Goal: Task Accomplishment & Management: Manage account settings

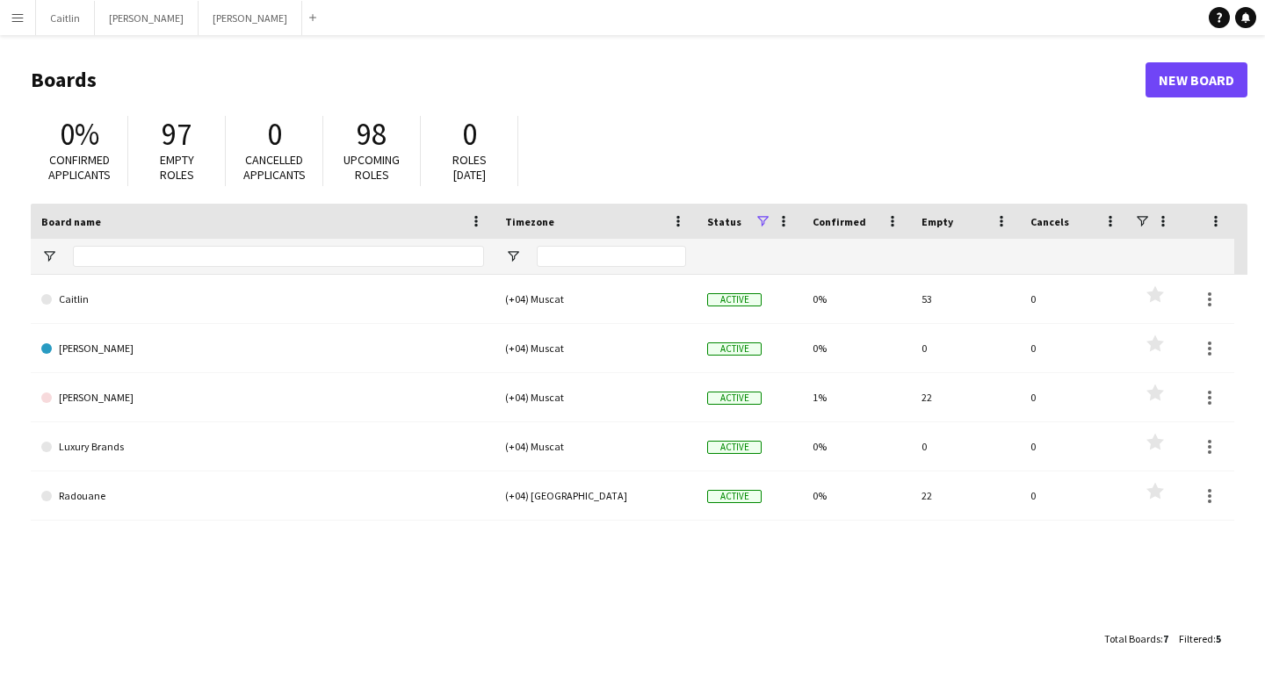
click at [17, 17] on app-icon "Menu" at bounding box center [18, 18] width 14 height 14
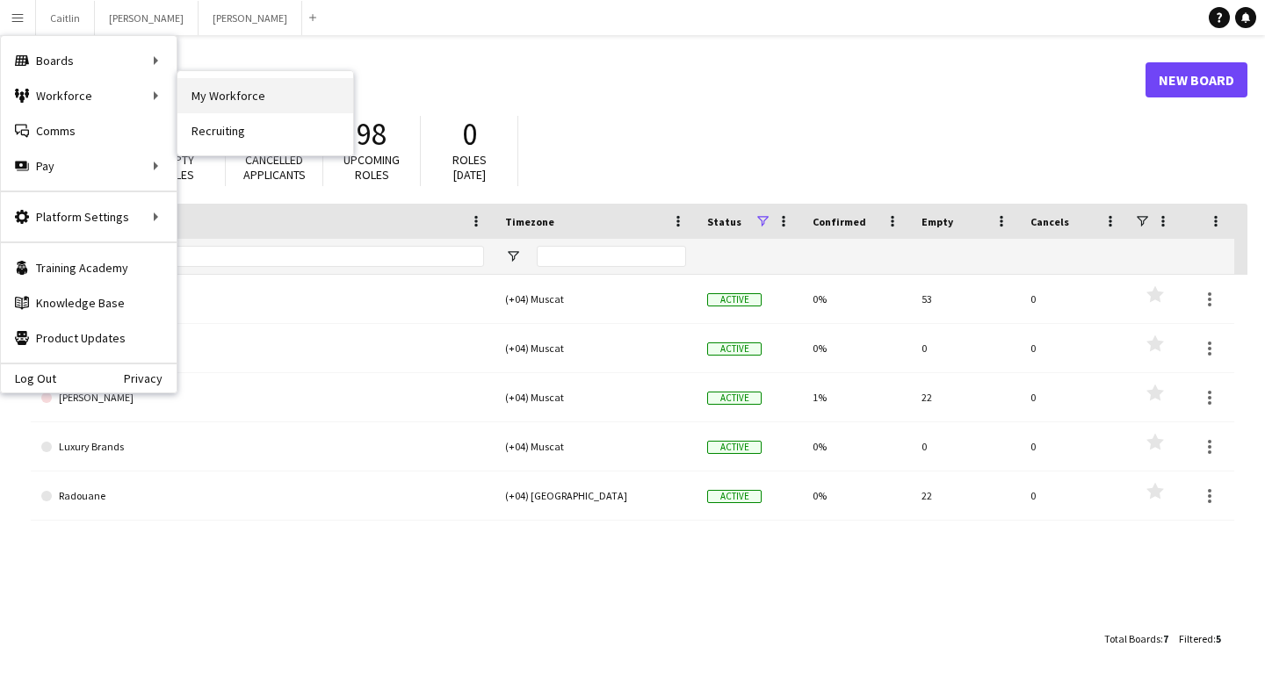
click at [249, 99] on link "My Workforce" at bounding box center [265, 95] width 176 height 35
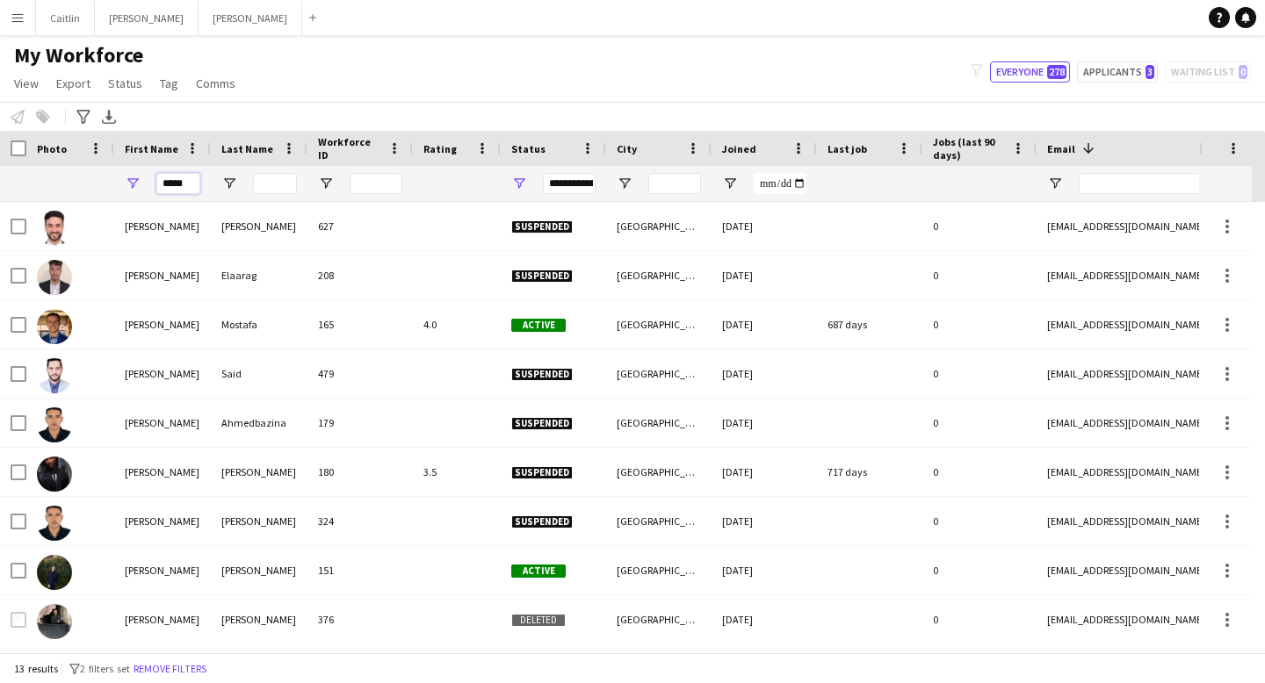
drag, startPoint x: 191, startPoint y: 186, endPoint x: 115, endPoint y: 181, distance: 76.6
click at [115, 181] on div "*****" at bounding box center [162, 183] width 97 height 35
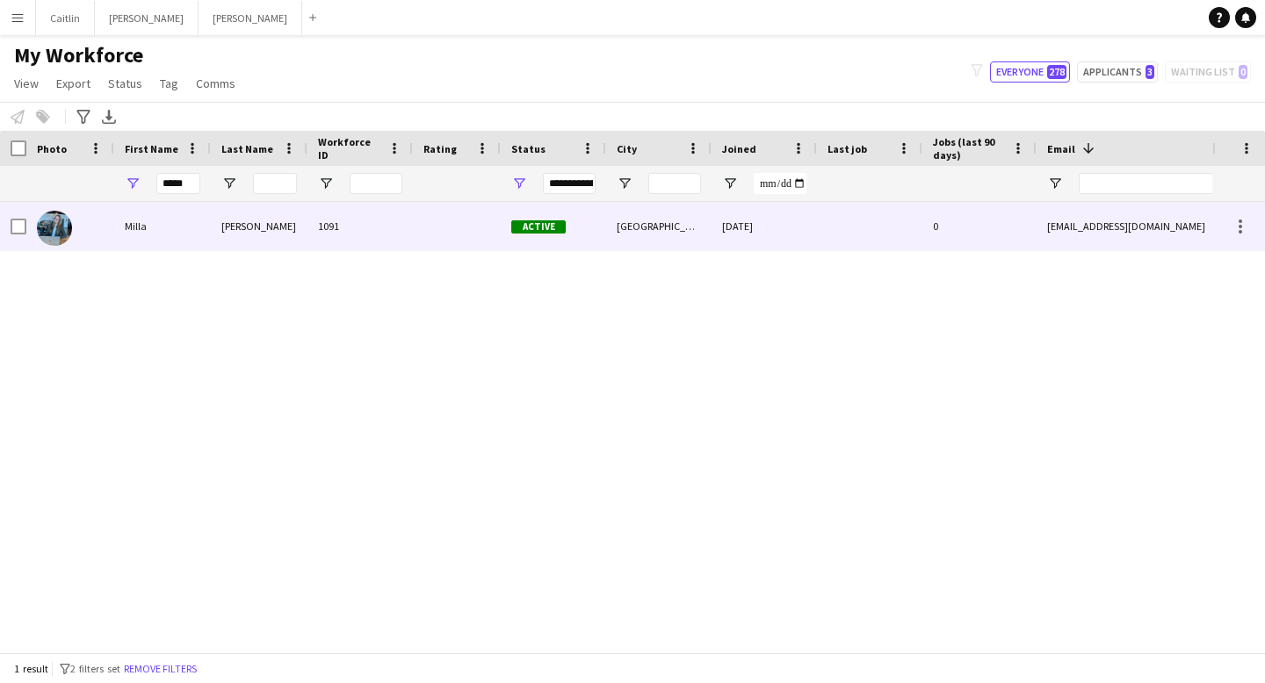
click at [154, 206] on div "Milla" at bounding box center [162, 226] width 97 height 48
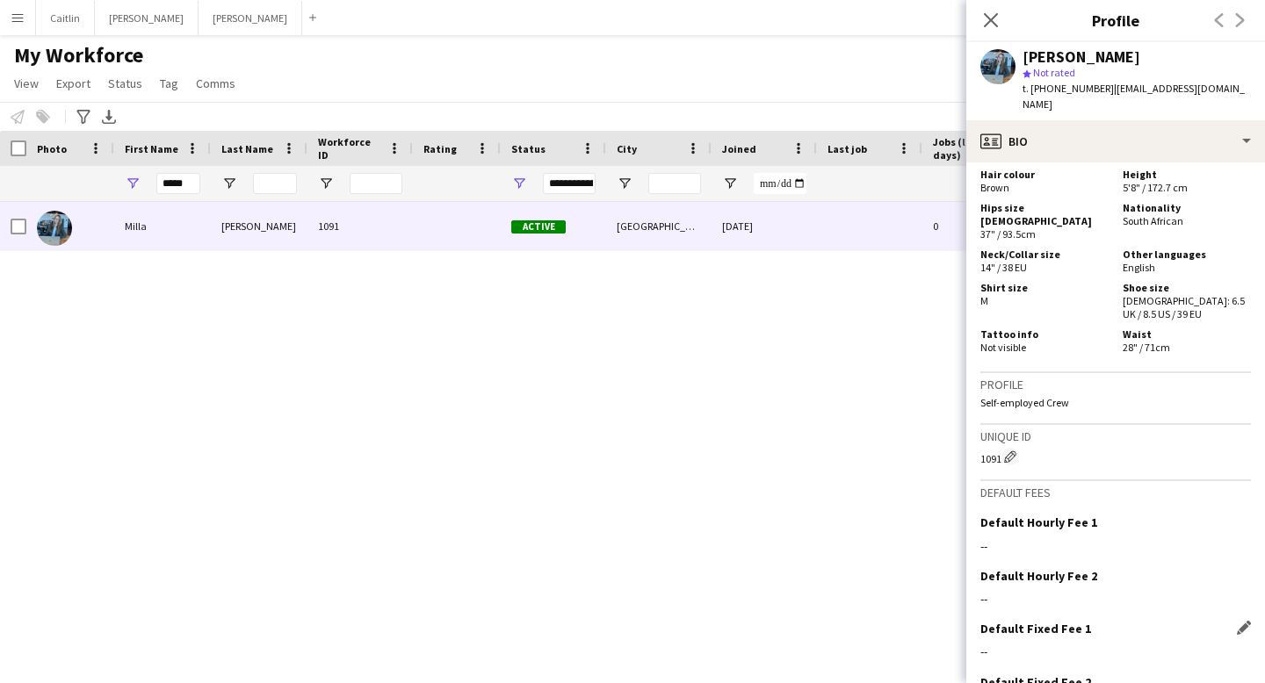
scroll to position [1104, 0]
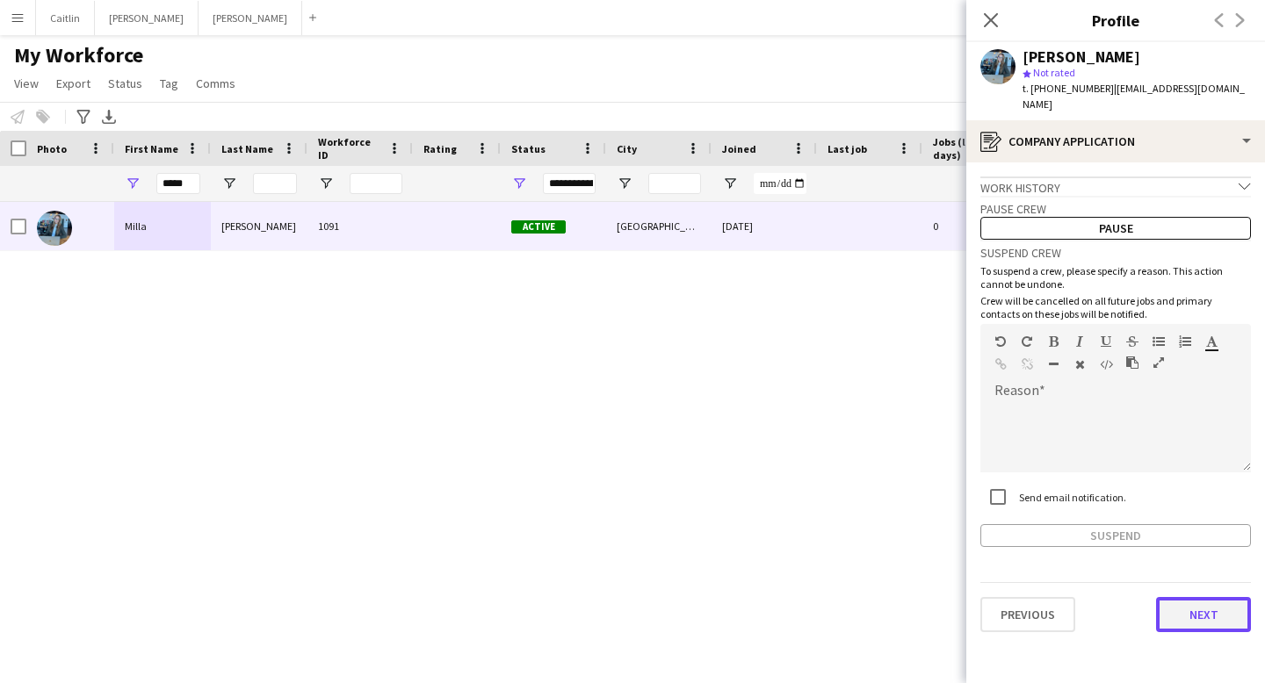
click at [1210, 597] on button "Next" at bounding box center [1203, 614] width 95 height 35
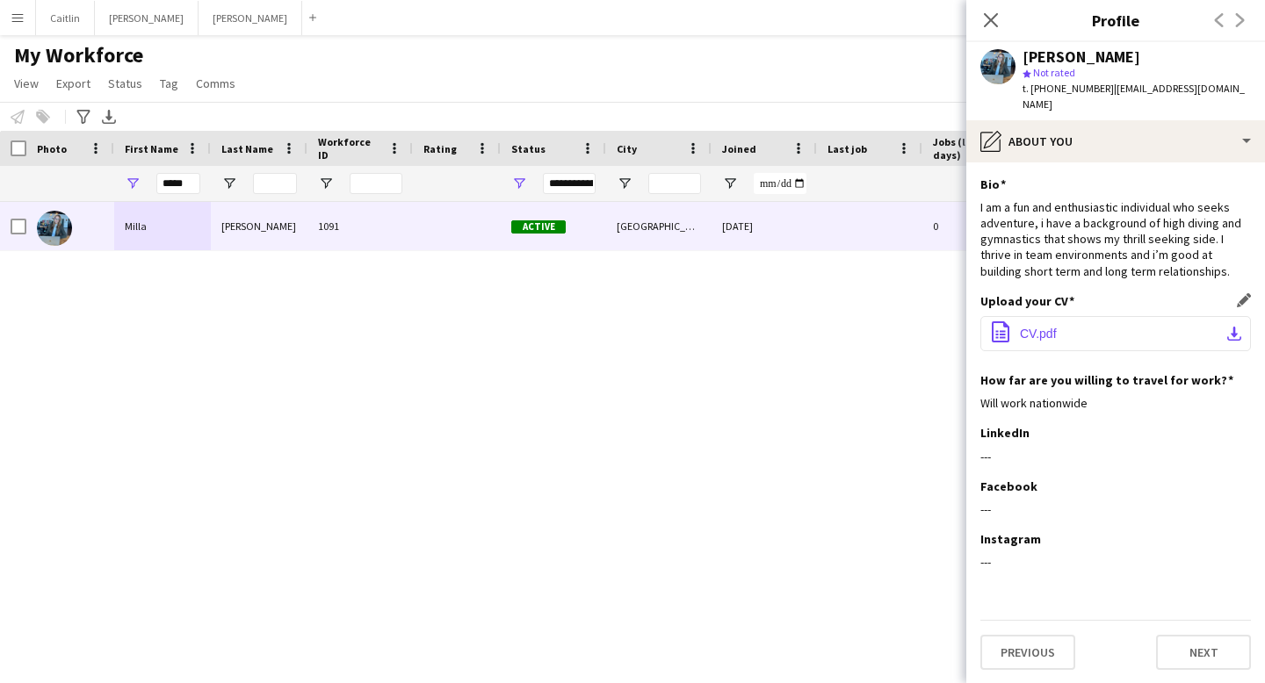
click at [1053, 325] on button "office-file-sheet CV.pdf download-bottom" at bounding box center [1115, 333] width 271 height 35
click at [187, 178] on input "*****" at bounding box center [178, 183] width 44 height 21
type input "*"
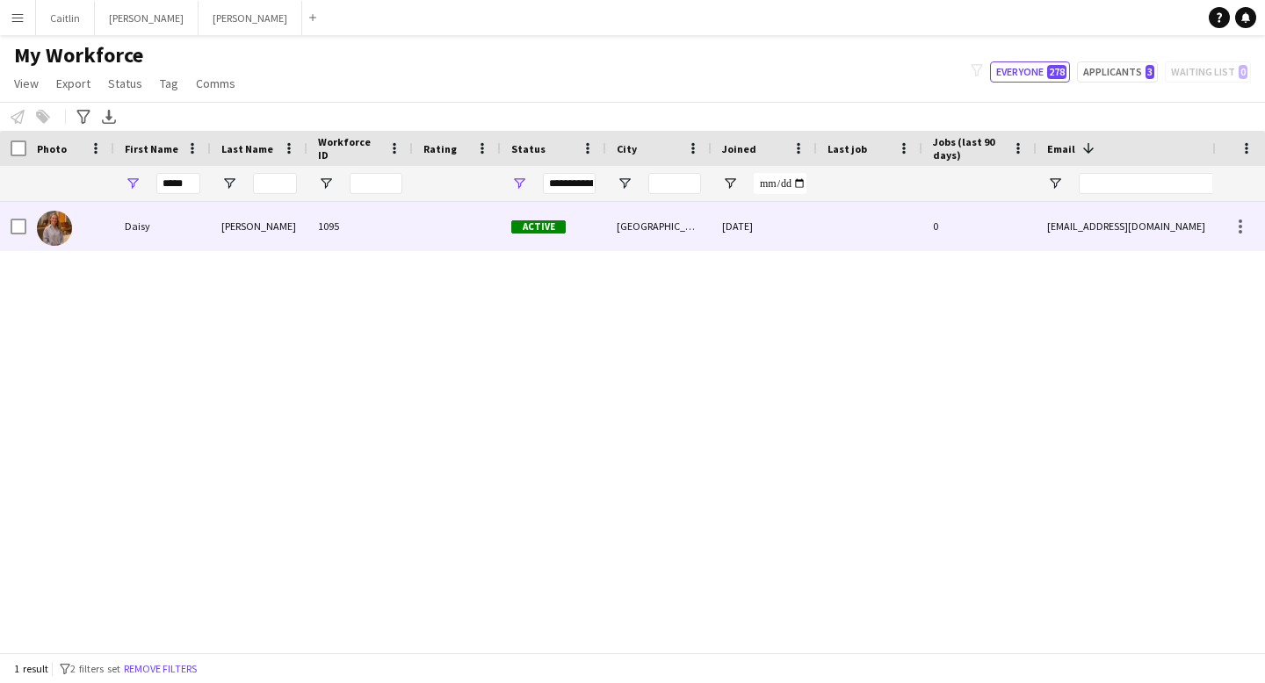
click at [248, 230] on div "[PERSON_NAME]" at bounding box center [259, 226] width 97 height 48
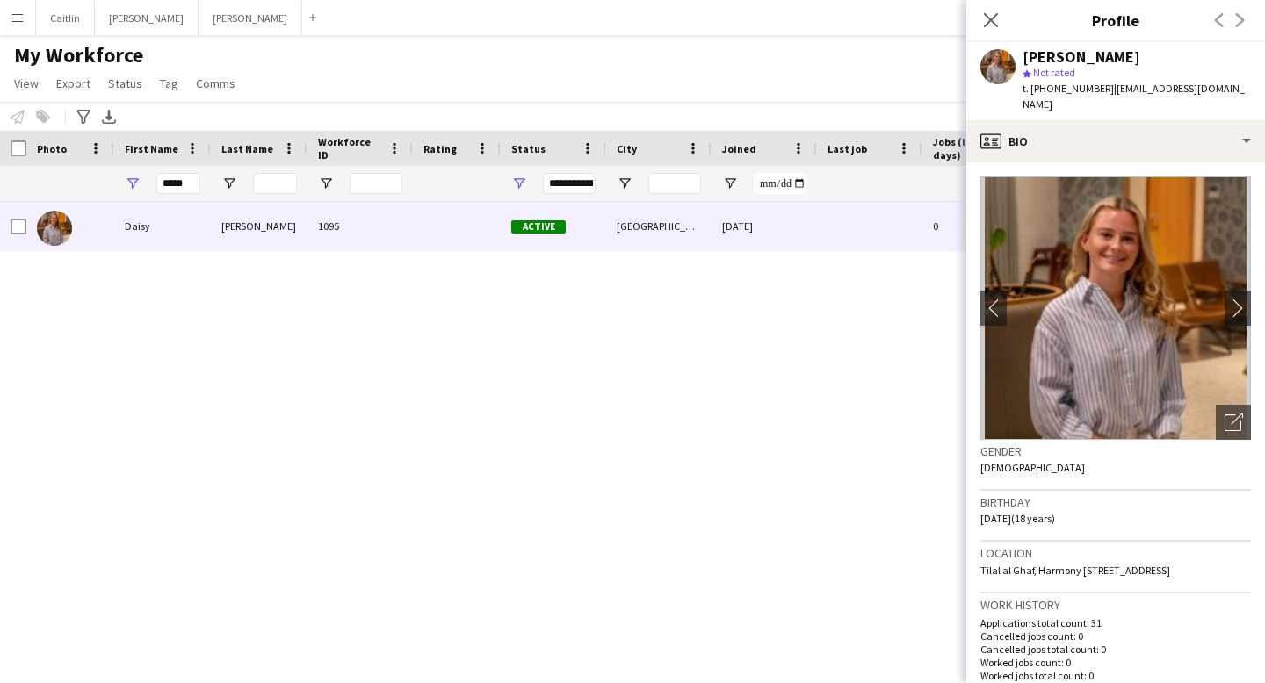
scroll to position [1058, 0]
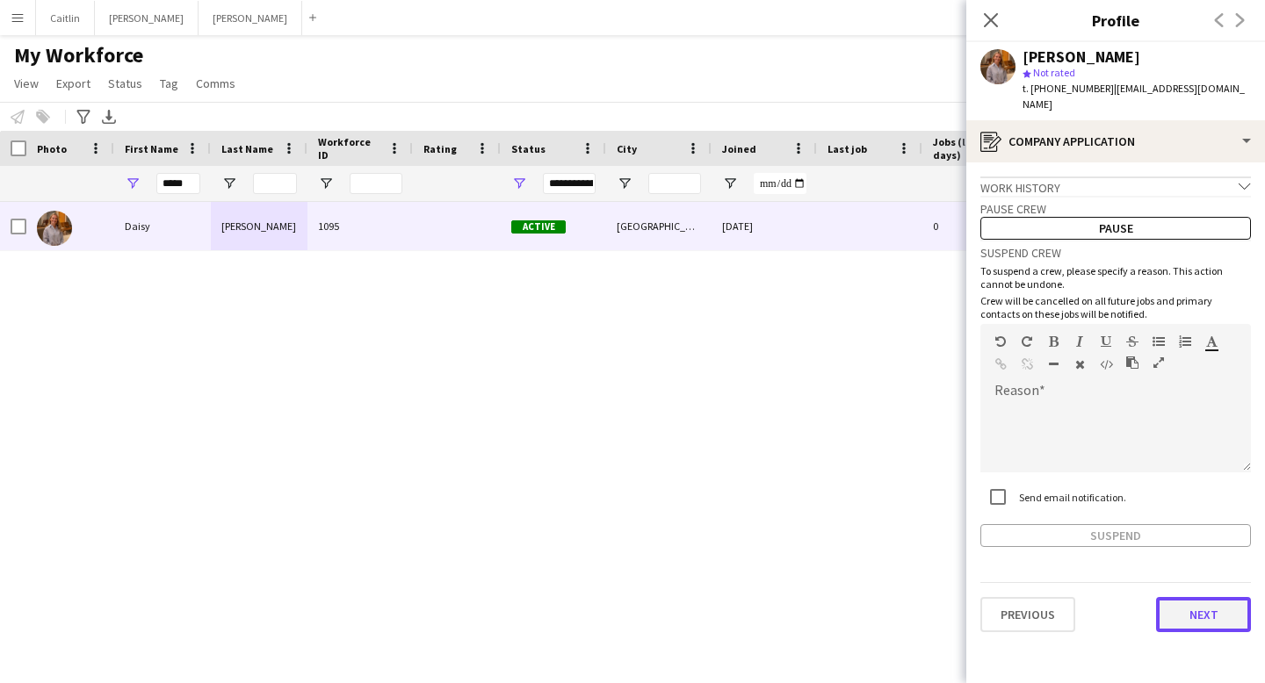
click at [1223, 597] on button "Next" at bounding box center [1203, 614] width 95 height 35
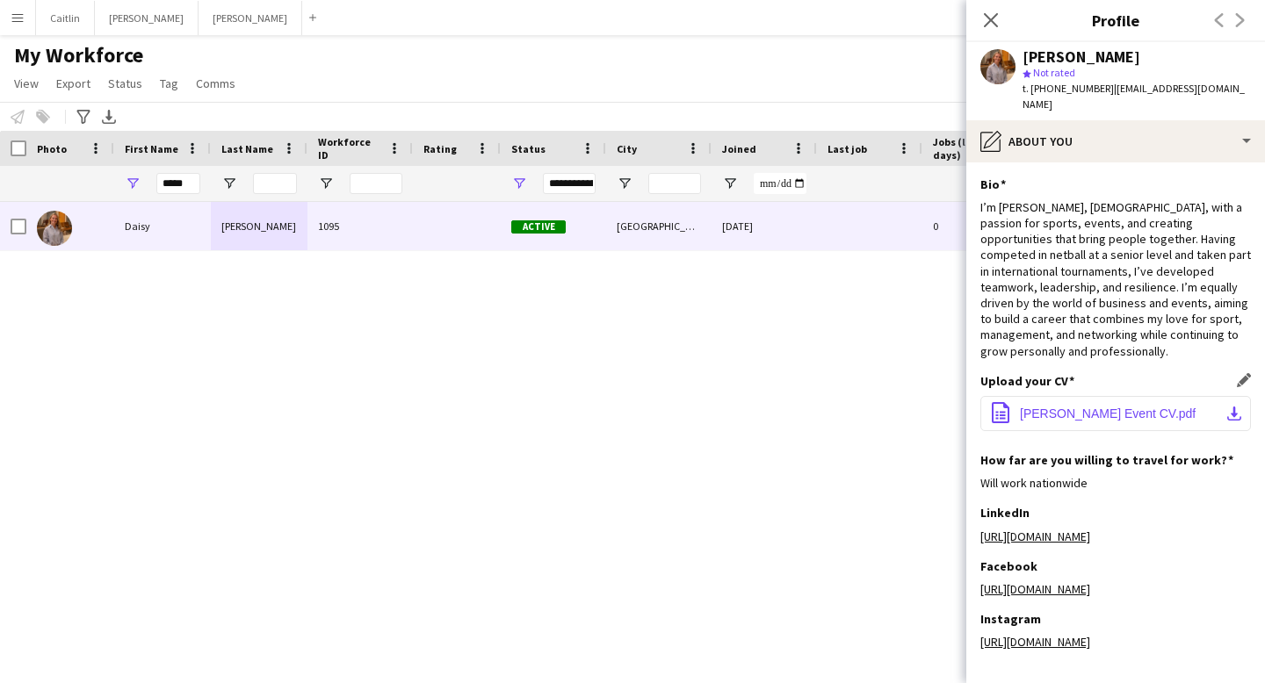
click at [1184, 396] on button "office-file-sheet [PERSON_NAME] Event CV.pdf download-bottom" at bounding box center [1115, 413] width 271 height 35
click at [184, 181] on input "*****" at bounding box center [178, 183] width 44 height 21
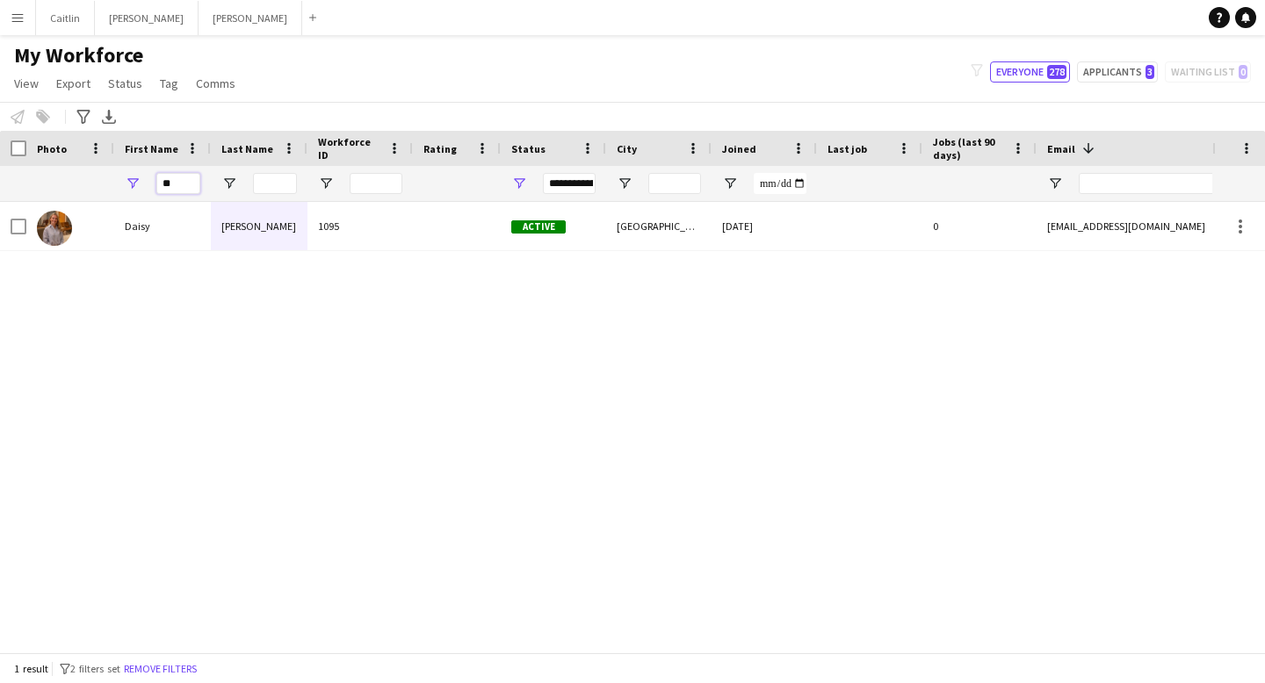
type input "*"
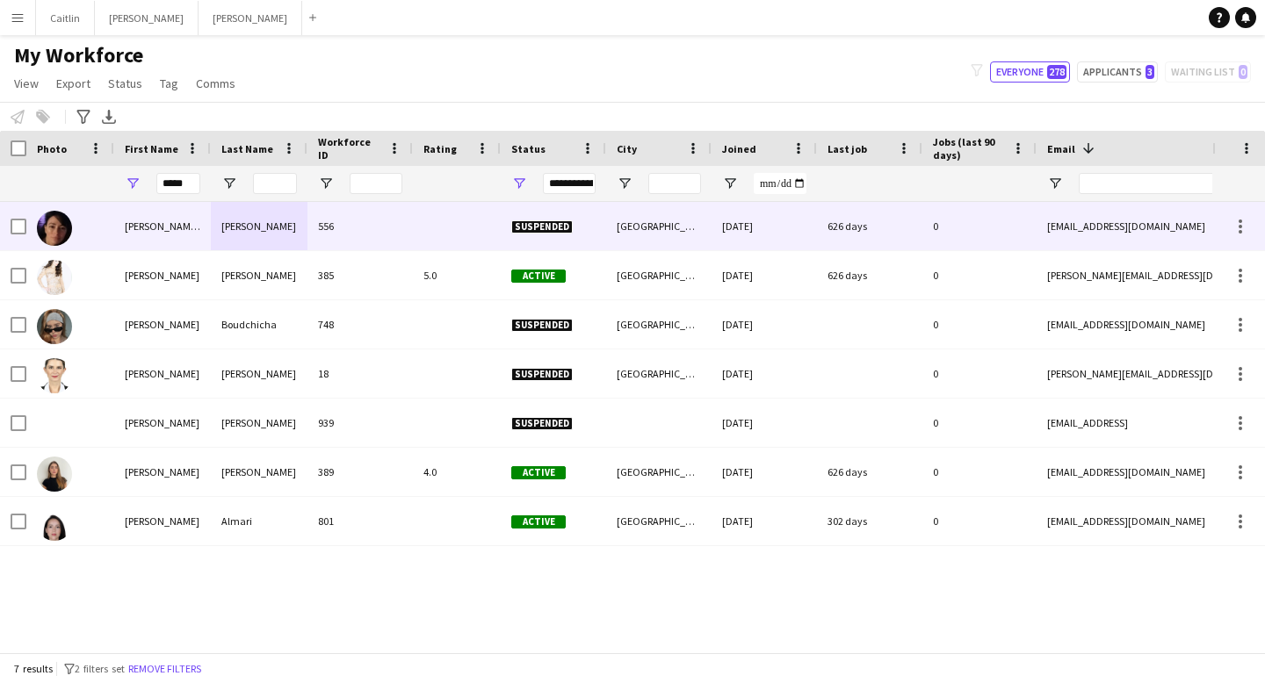
click at [170, 244] on div "[PERSON_NAME] [PERSON_NAME]" at bounding box center [162, 226] width 97 height 48
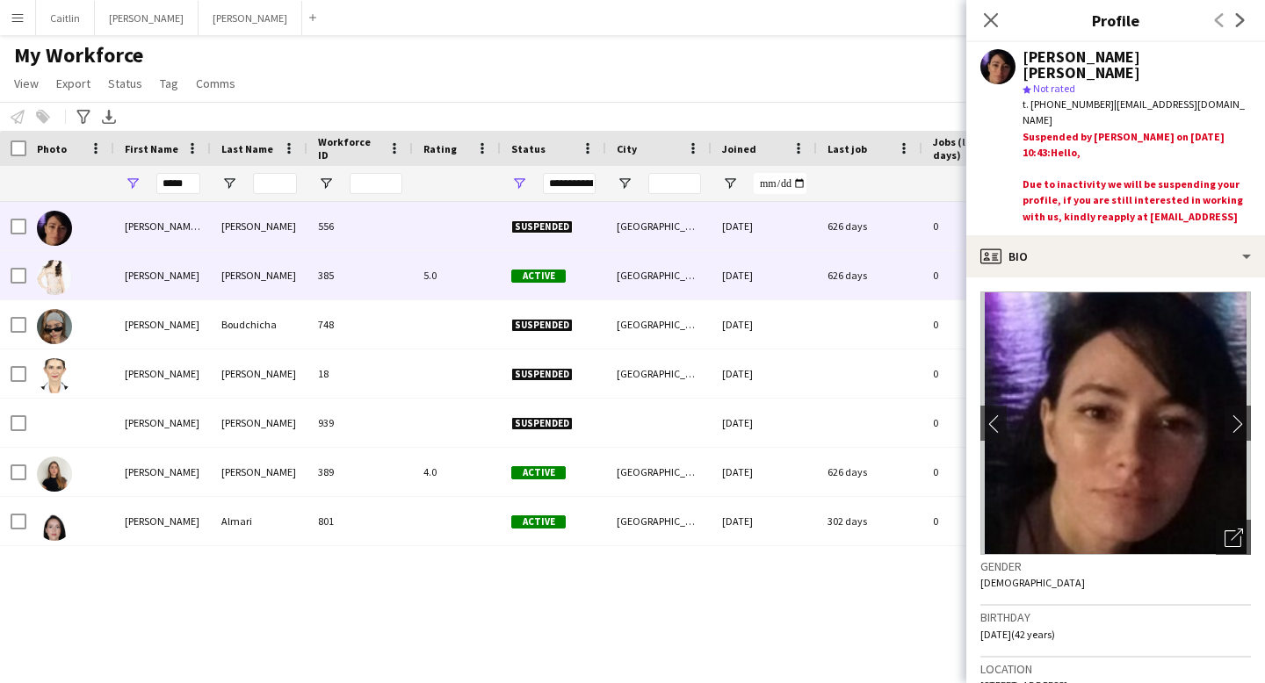
click at [173, 276] on div "[PERSON_NAME]" at bounding box center [162, 275] width 97 height 48
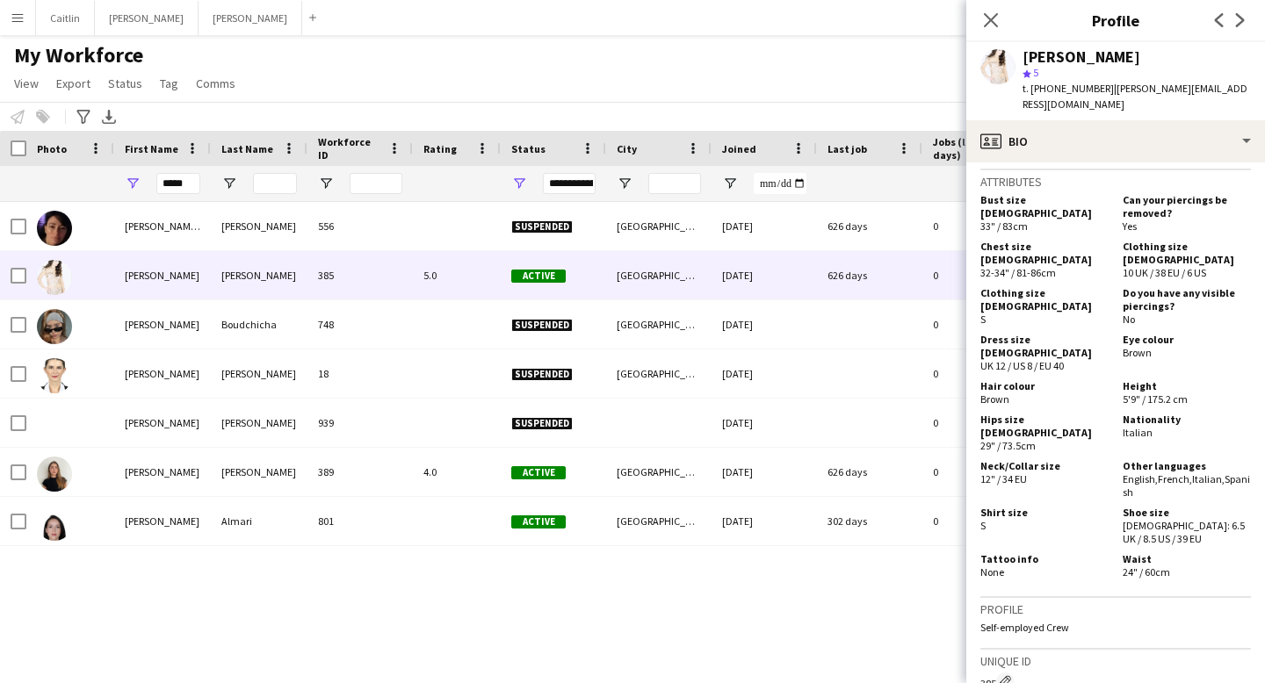
scroll to position [0, 0]
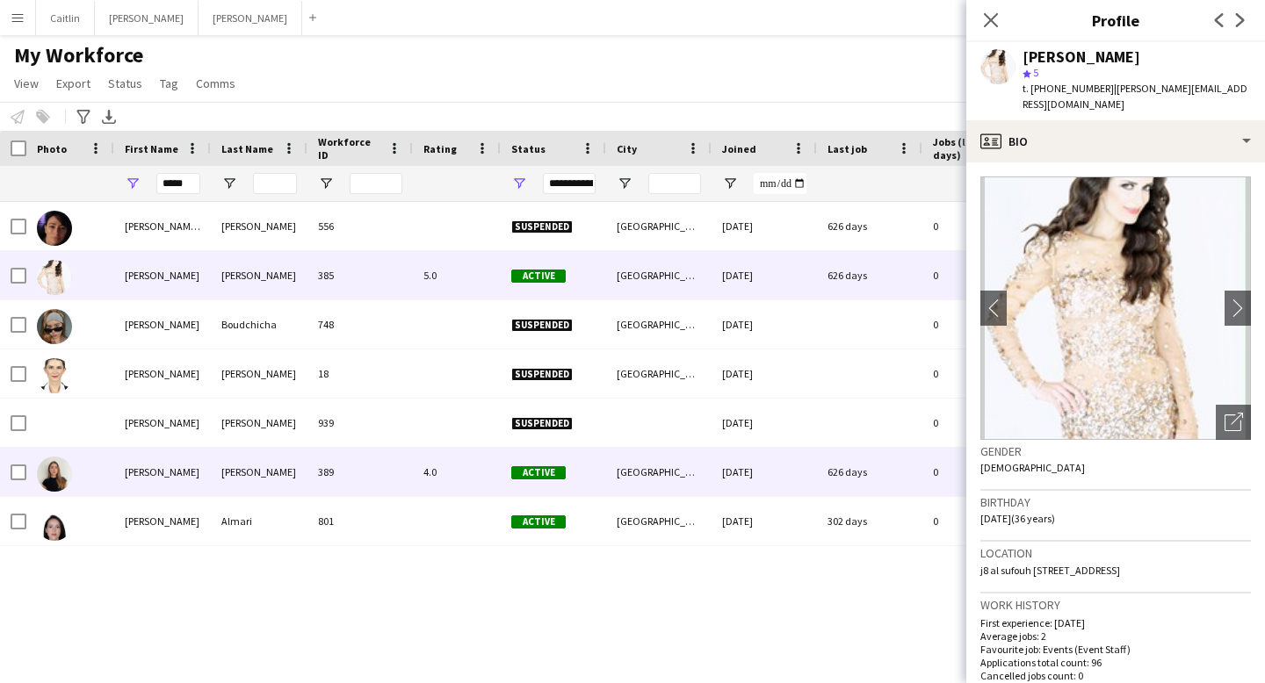
click at [435, 481] on div "4.0" at bounding box center [457, 472] width 88 height 48
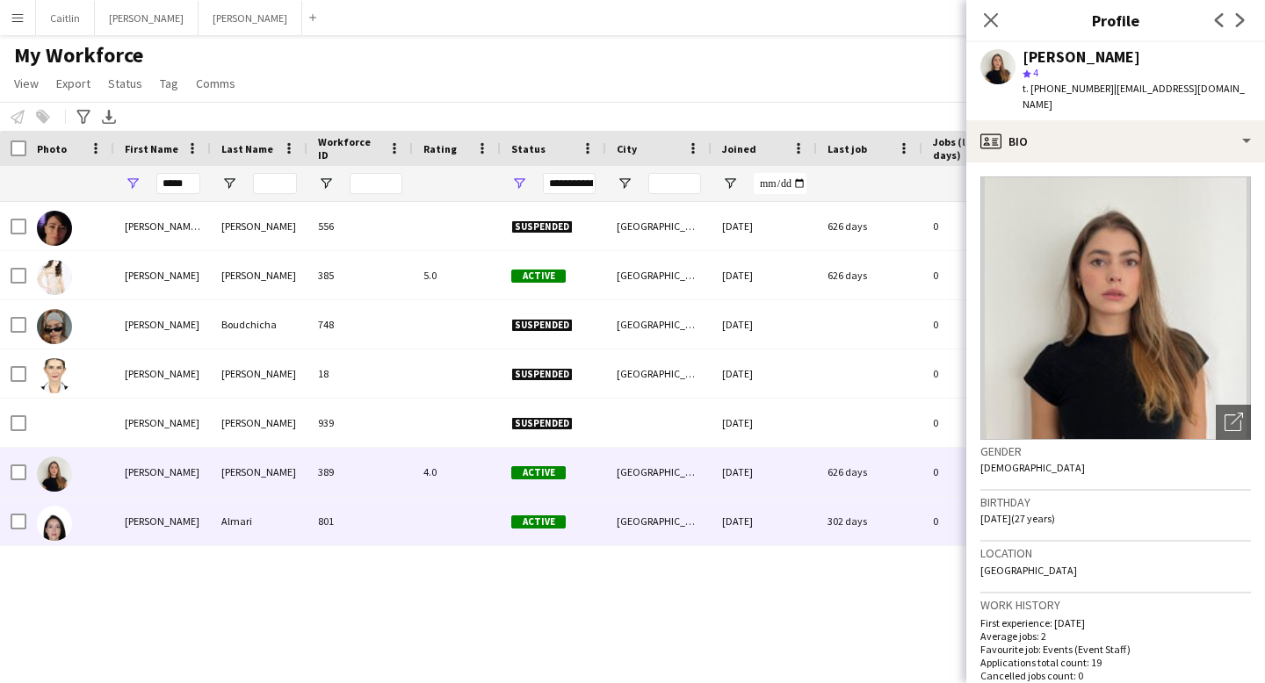
click at [444, 528] on div at bounding box center [457, 521] width 88 height 48
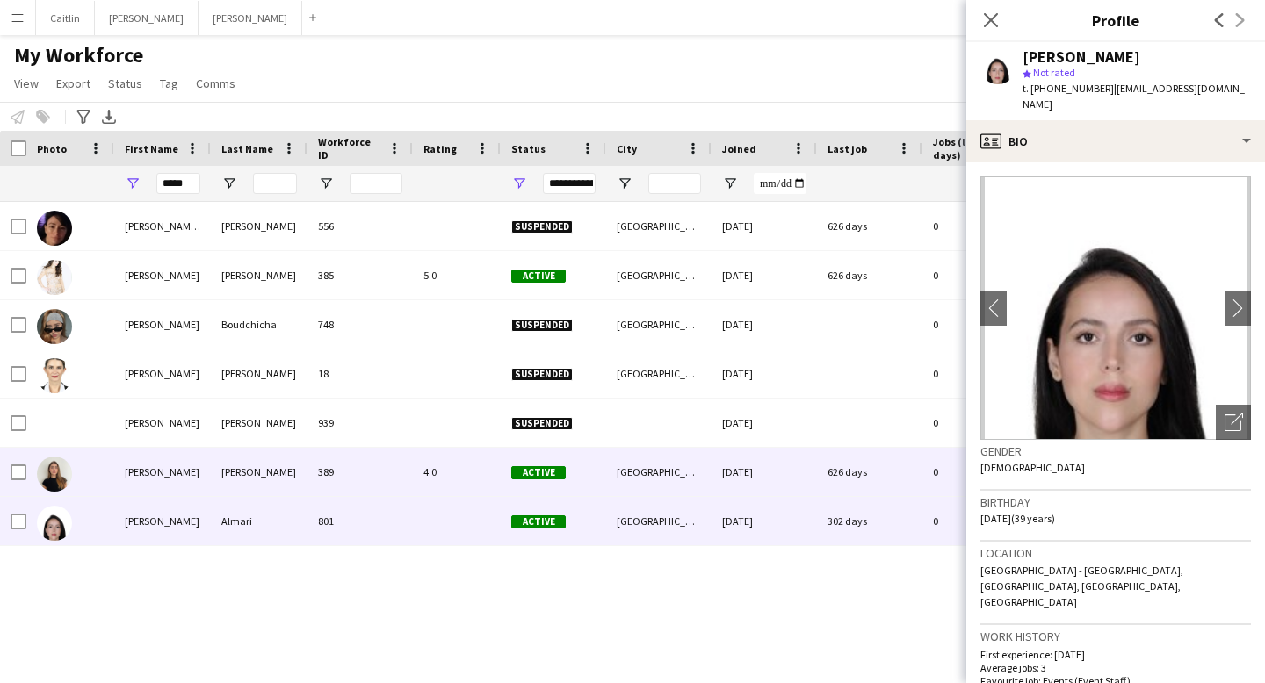
click at [405, 478] on div "389" at bounding box center [359, 472] width 105 height 48
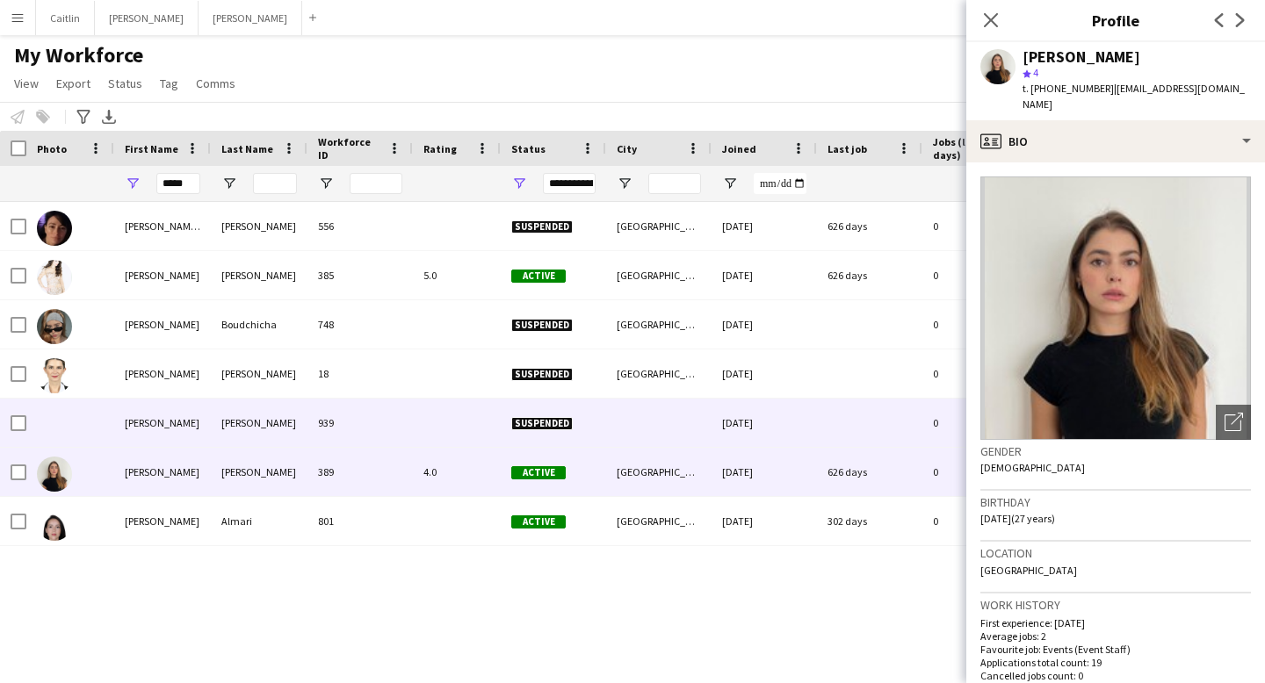
click at [297, 430] on div "[PERSON_NAME]" at bounding box center [259, 423] width 97 height 48
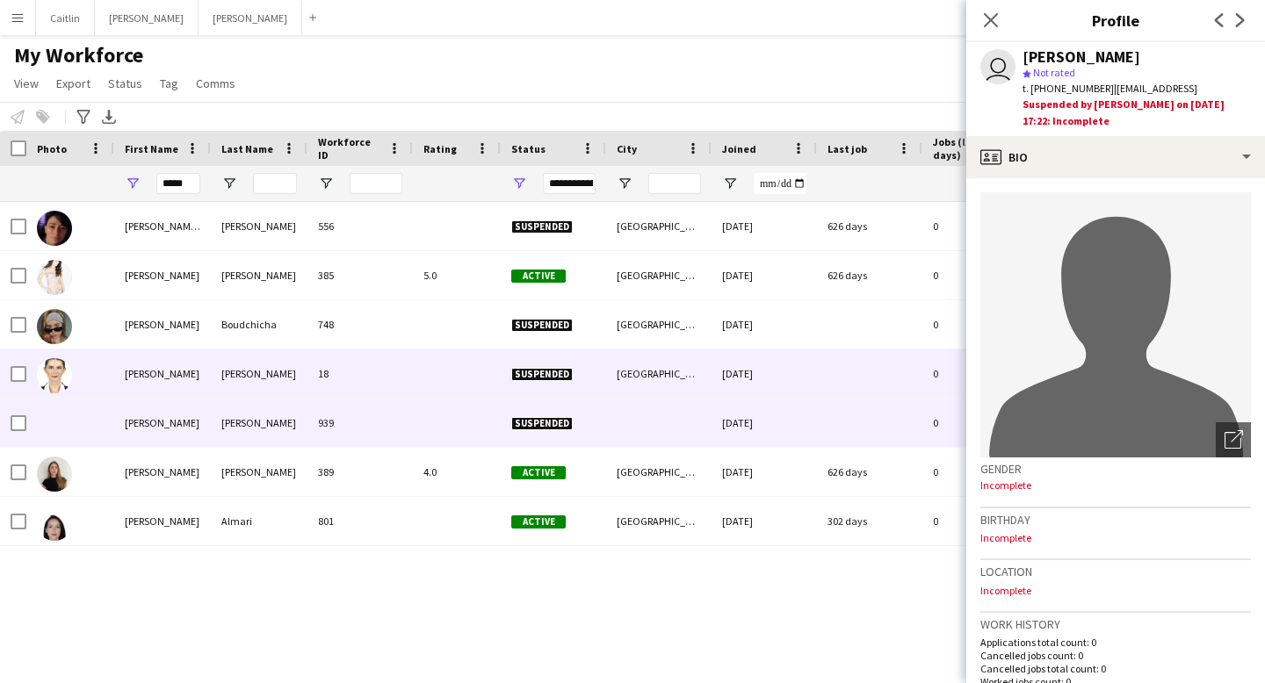
click at [268, 393] on div "[PERSON_NAME]" at bounding box center [259, 374] width 97 height 48
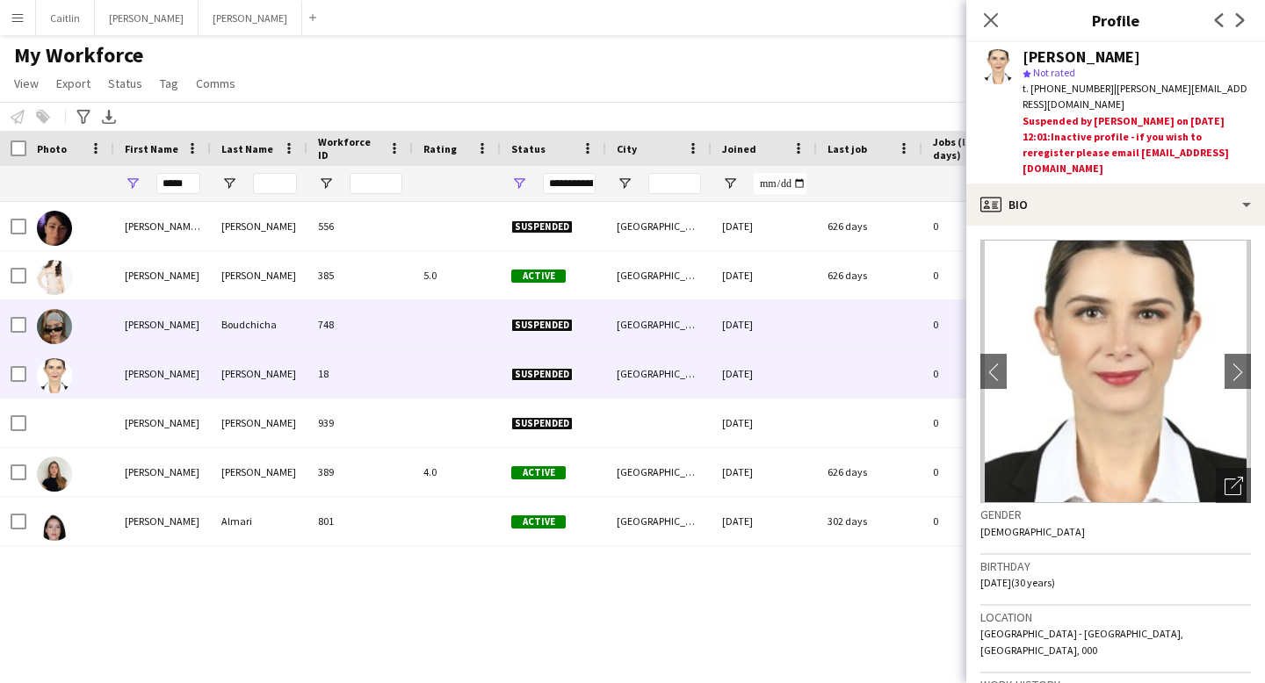
click at [287, 328] on div "Boudchicha" at bounding box center [259, 324] width 97 height 48
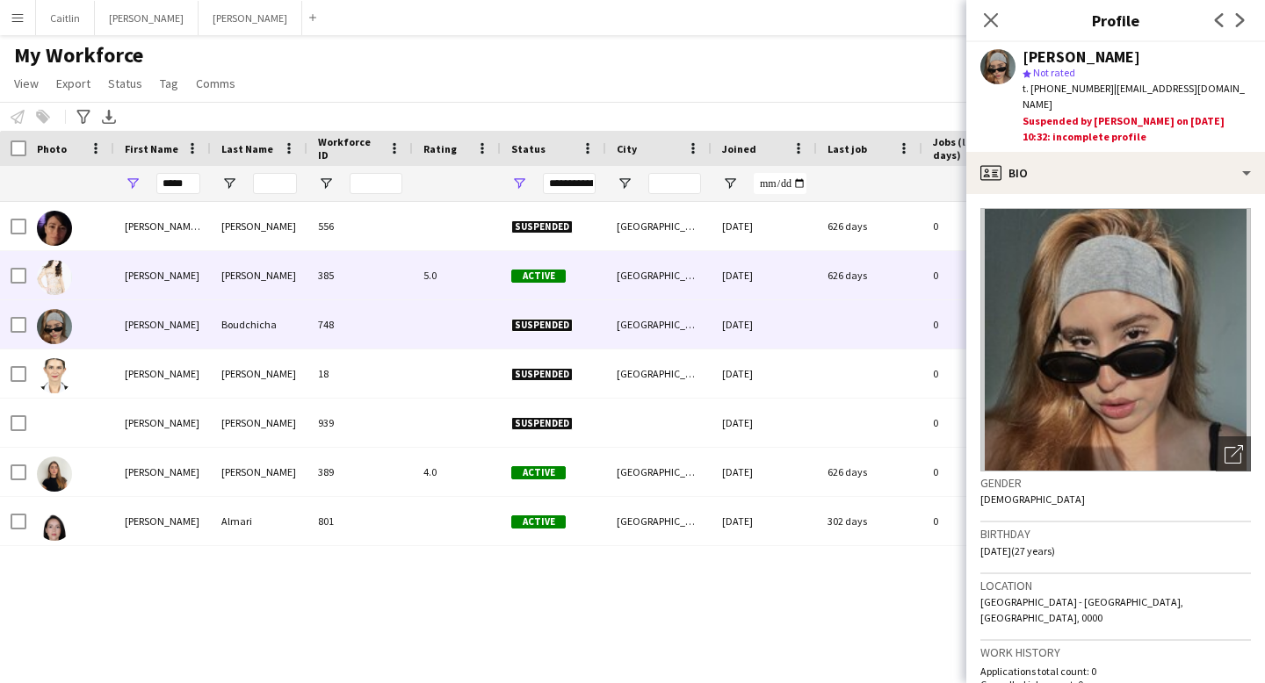
click at [240, 290] on div "[PERSON_NAME]" at bounding box center [259, 275] width 97 height 48
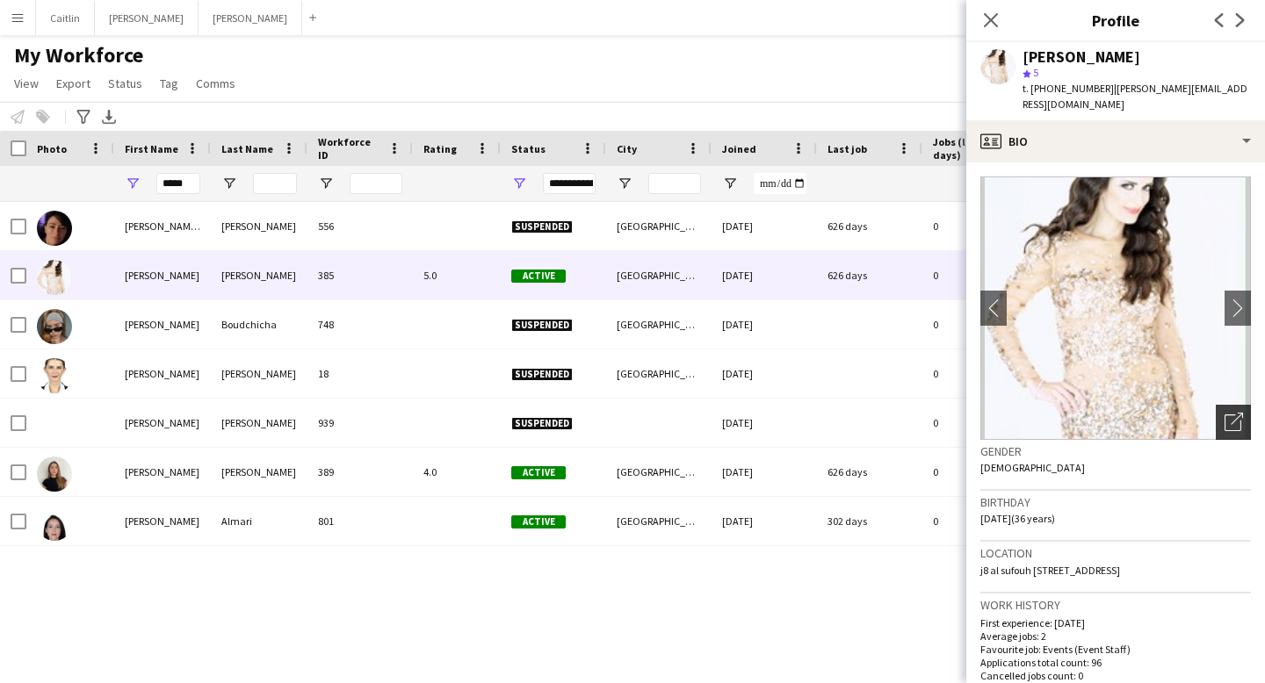
click at [1224, 413] on icon "Open photos pop-in" at bounding box center [1233, 422] width 18 height 18
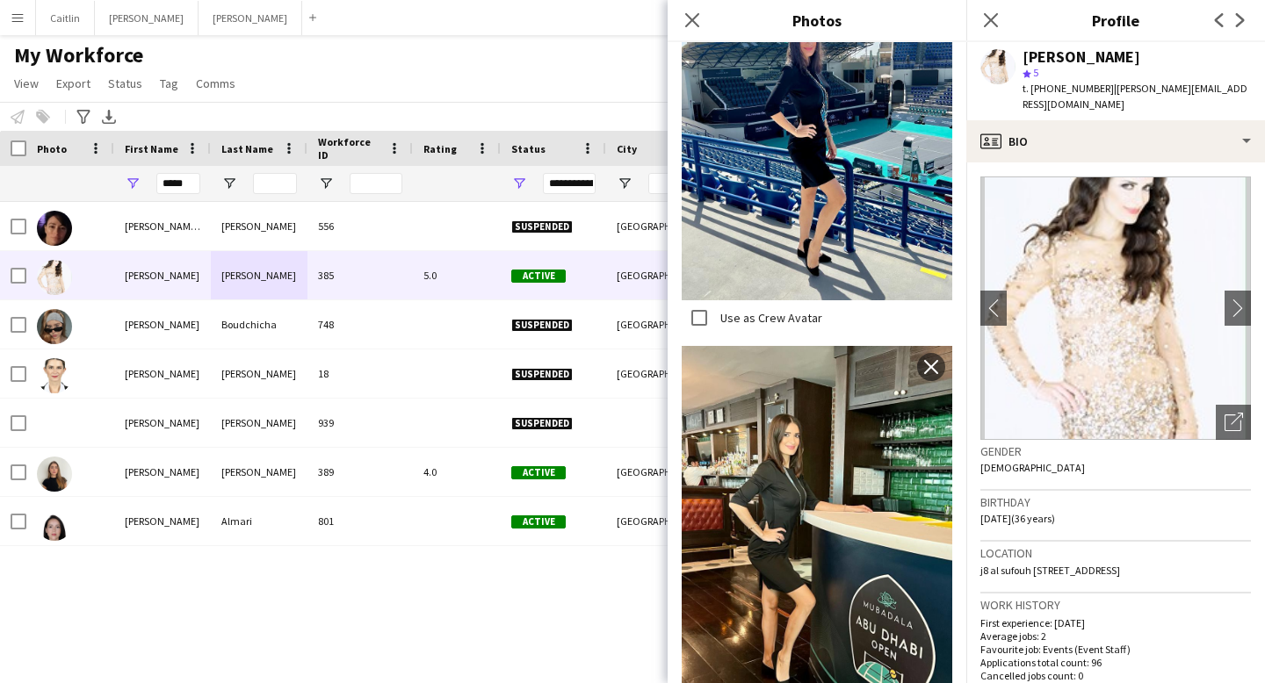
scroll to position [905, 0]
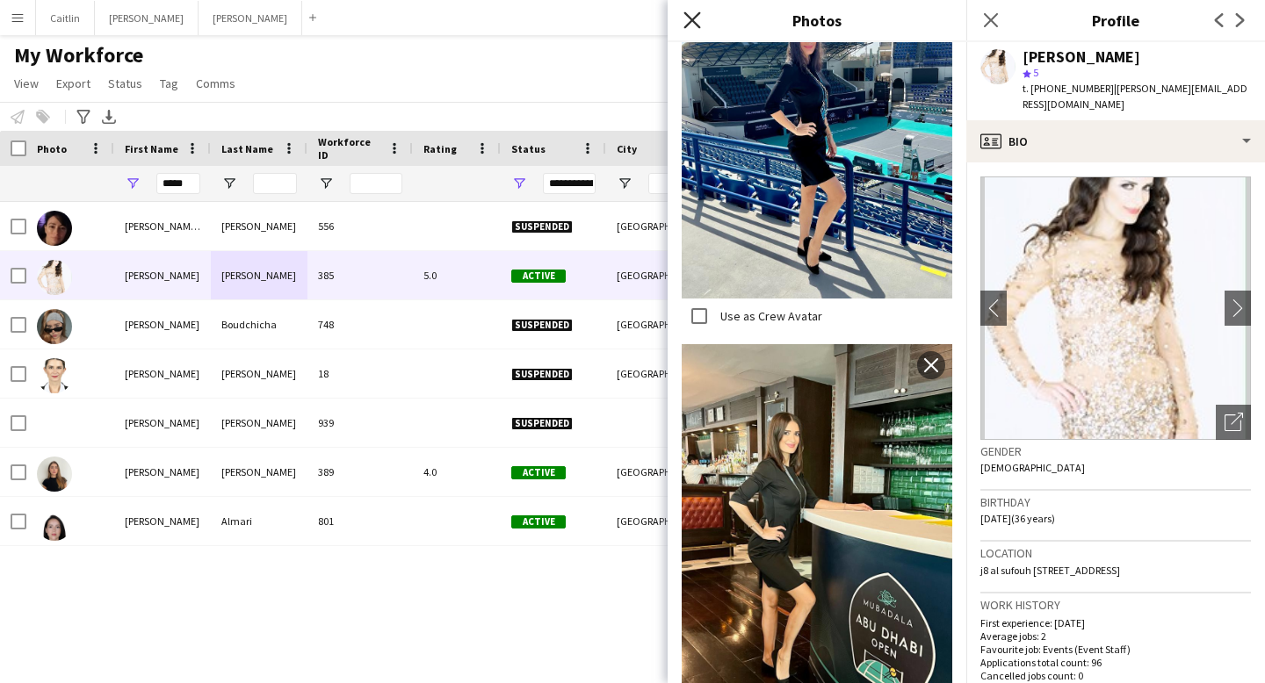
click at [697, 15] on icon at bounding box center [691, 19] width 17 height 17
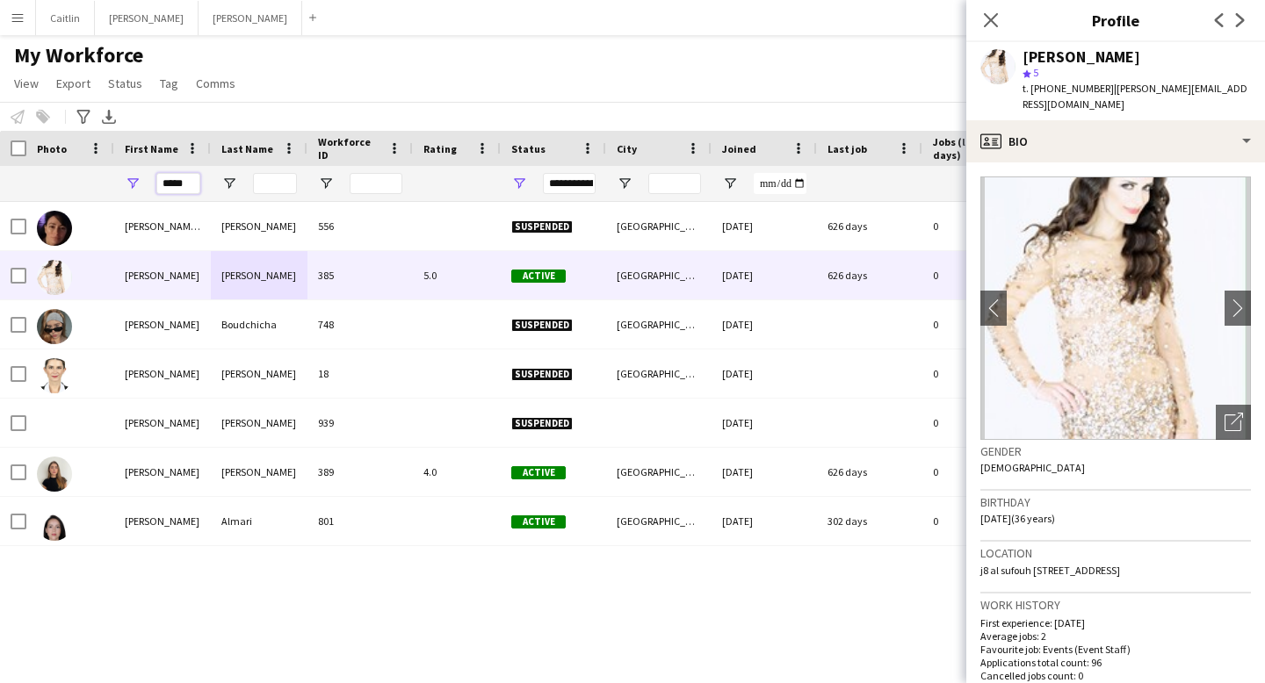
click at [191, 184] on input "*****" at bounding box center [178, 183] width 44 height 21
type input "*"
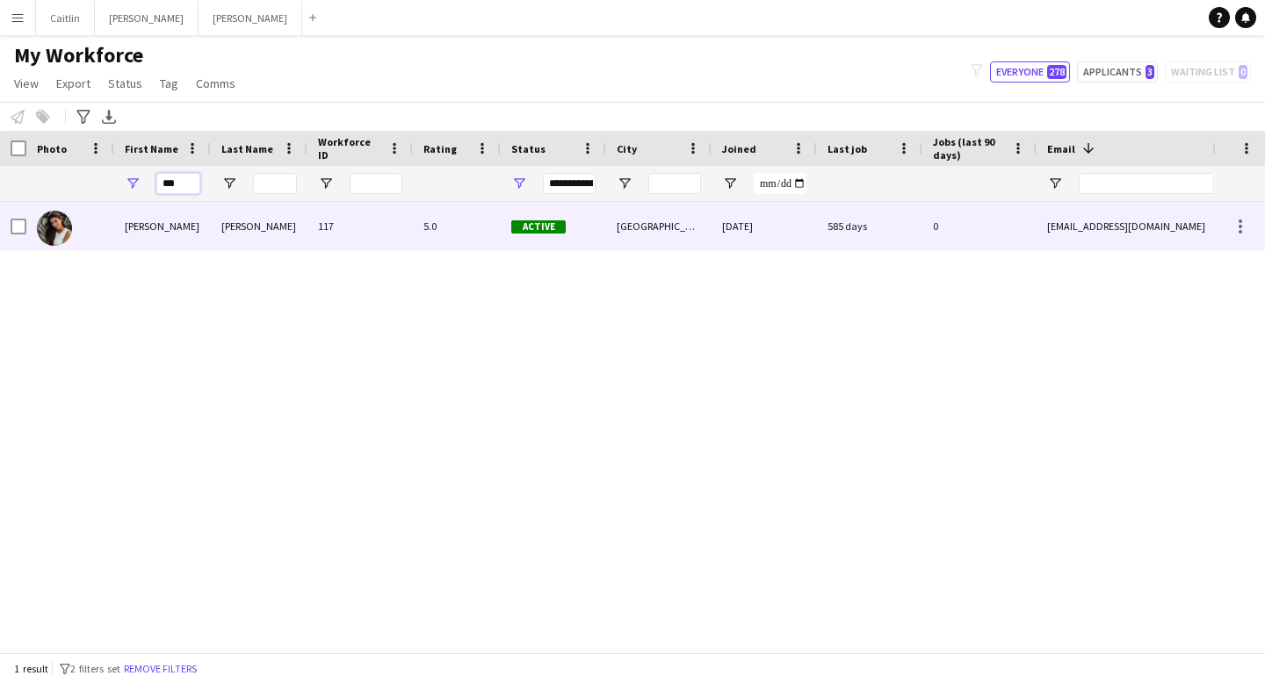
type input "***"
click at [345, 237] on div "117" at bounding box center [359, 226] width 105 height 48
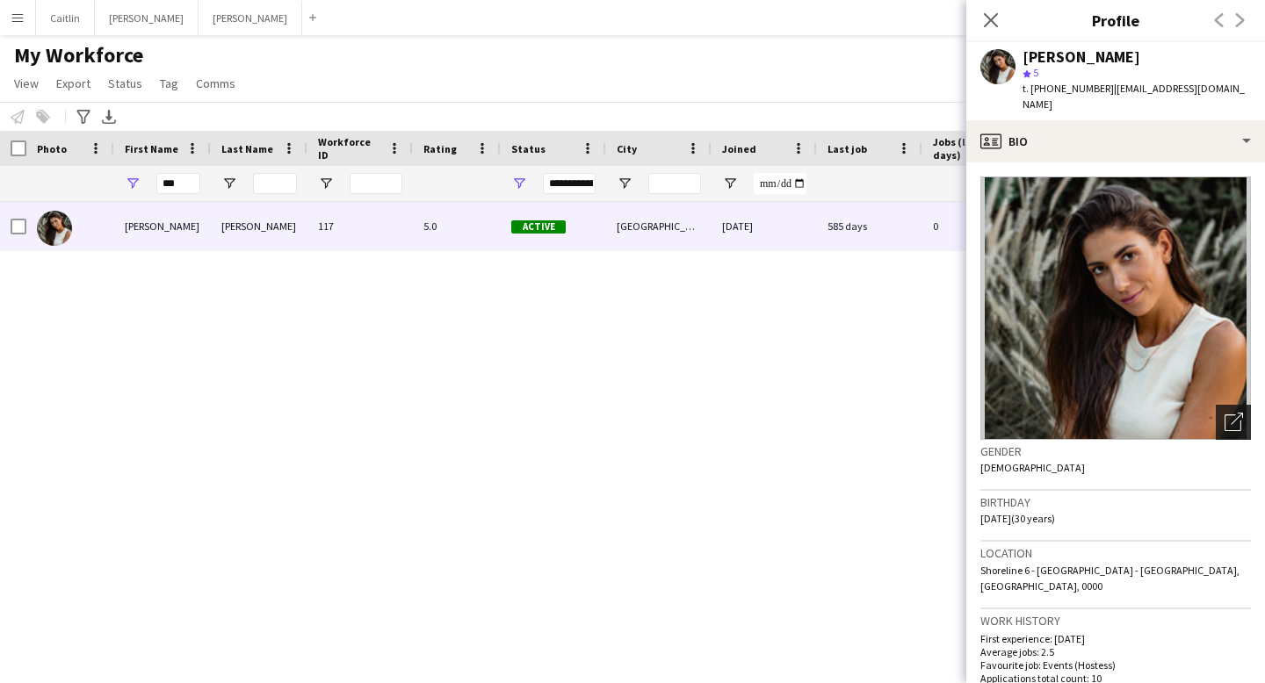
click at [1224, 413] on icon "Open photos pop-in" at bounding box center [1233, 422] width 18 height 18
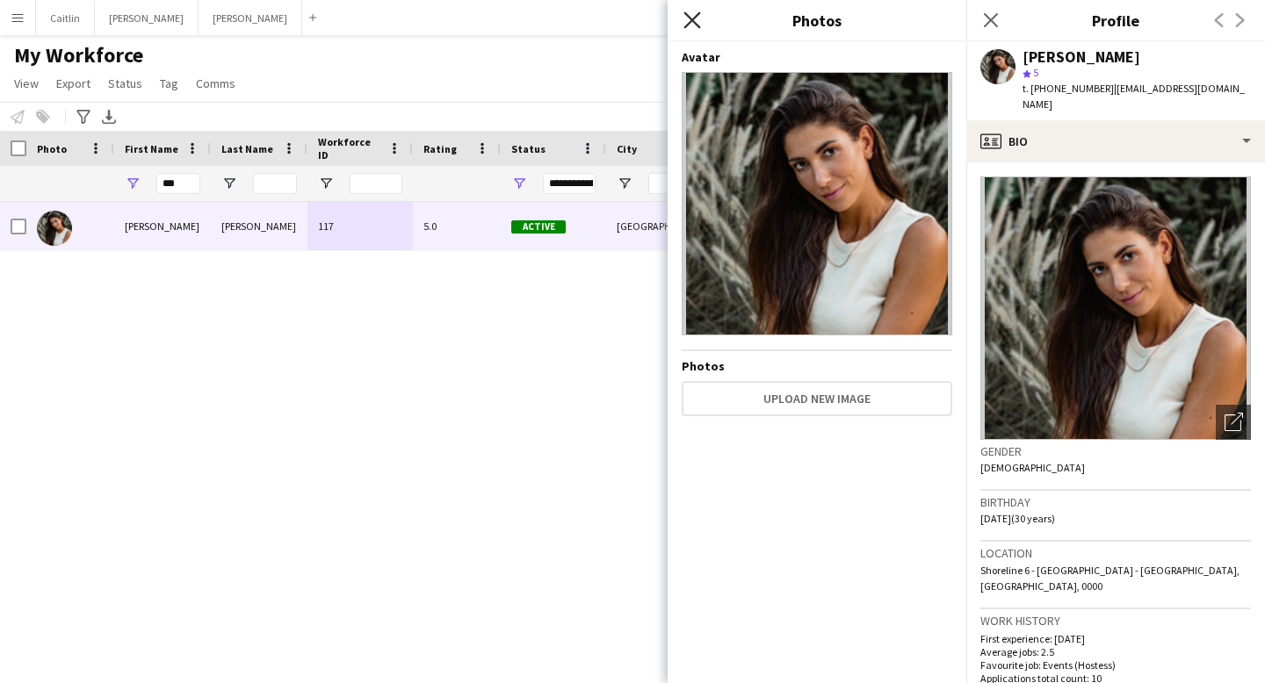
click at [684, 27] on icon at bounding box center [691, 19] width 17 height 17
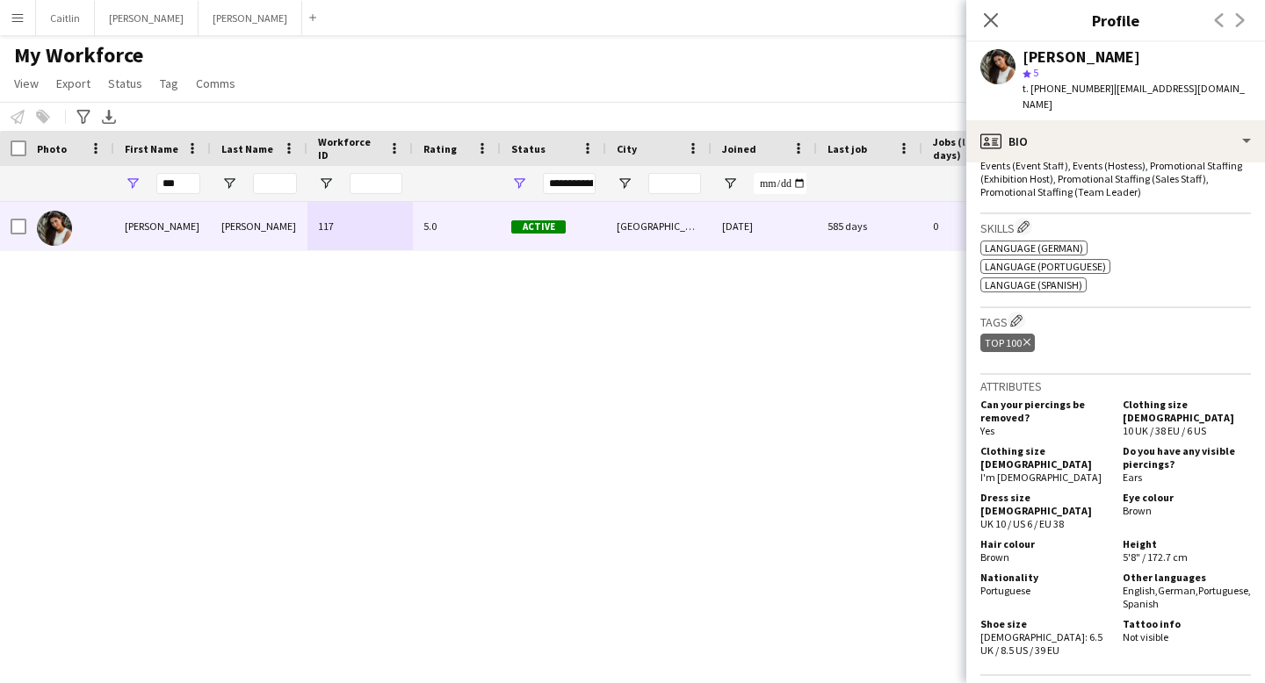
scroll to position [701, 0]
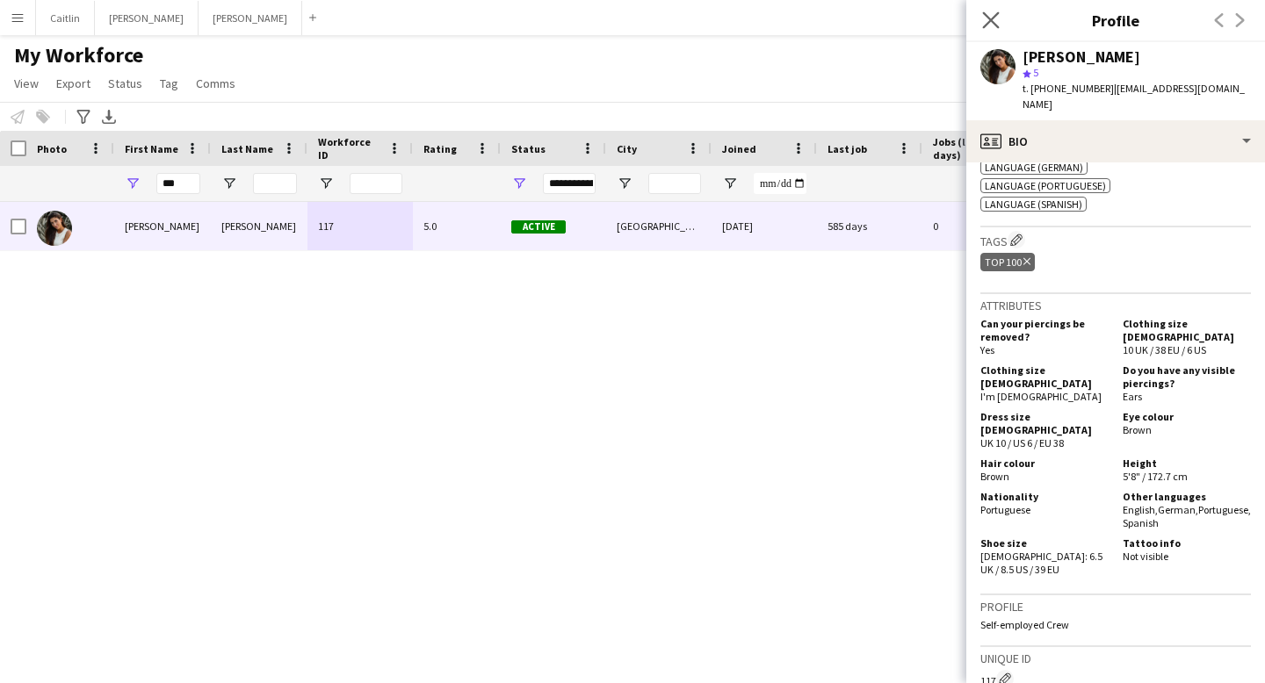
click at [987, 32] on app-icon "Close pop-in" at bounding box center [991, 20] width 25 height 25
